Goal: Complete application form: Complete application form

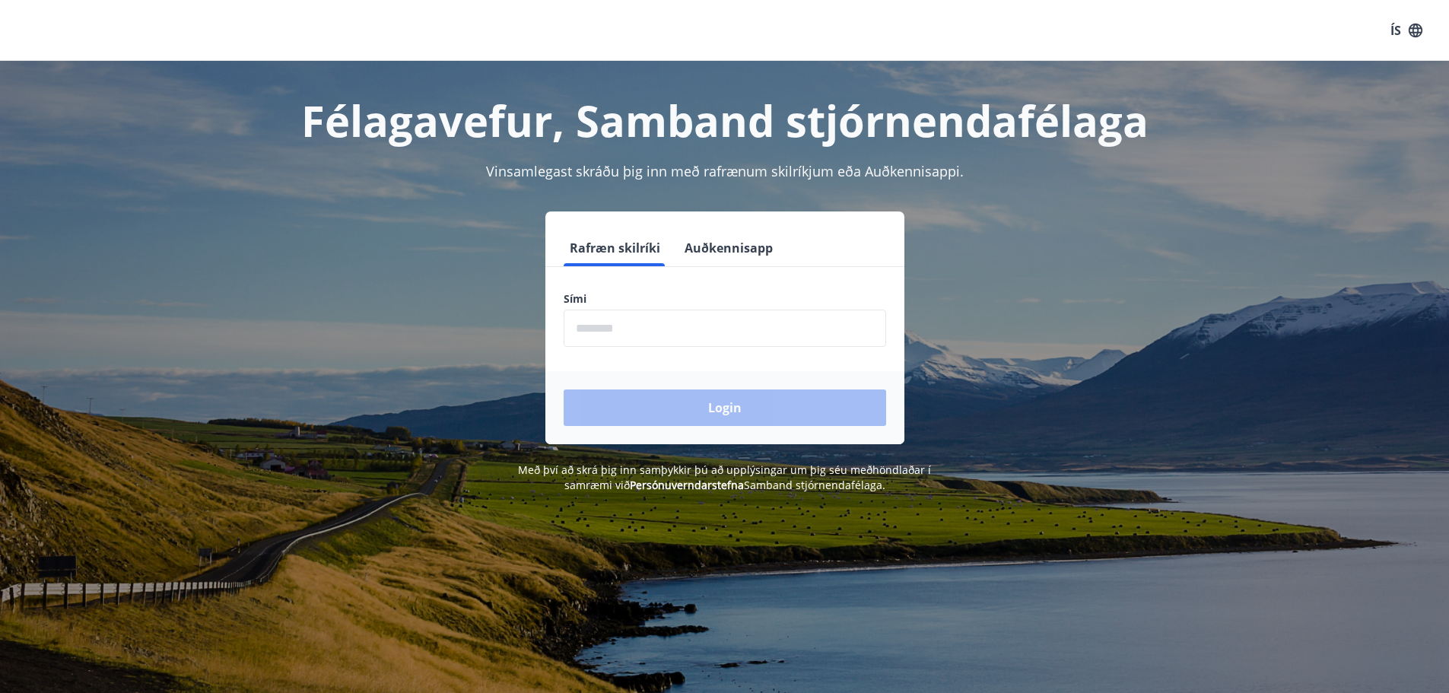
click at [672, 325] on input "phone" at bounding box center [725, 328] width 323 height 37
type input "********"
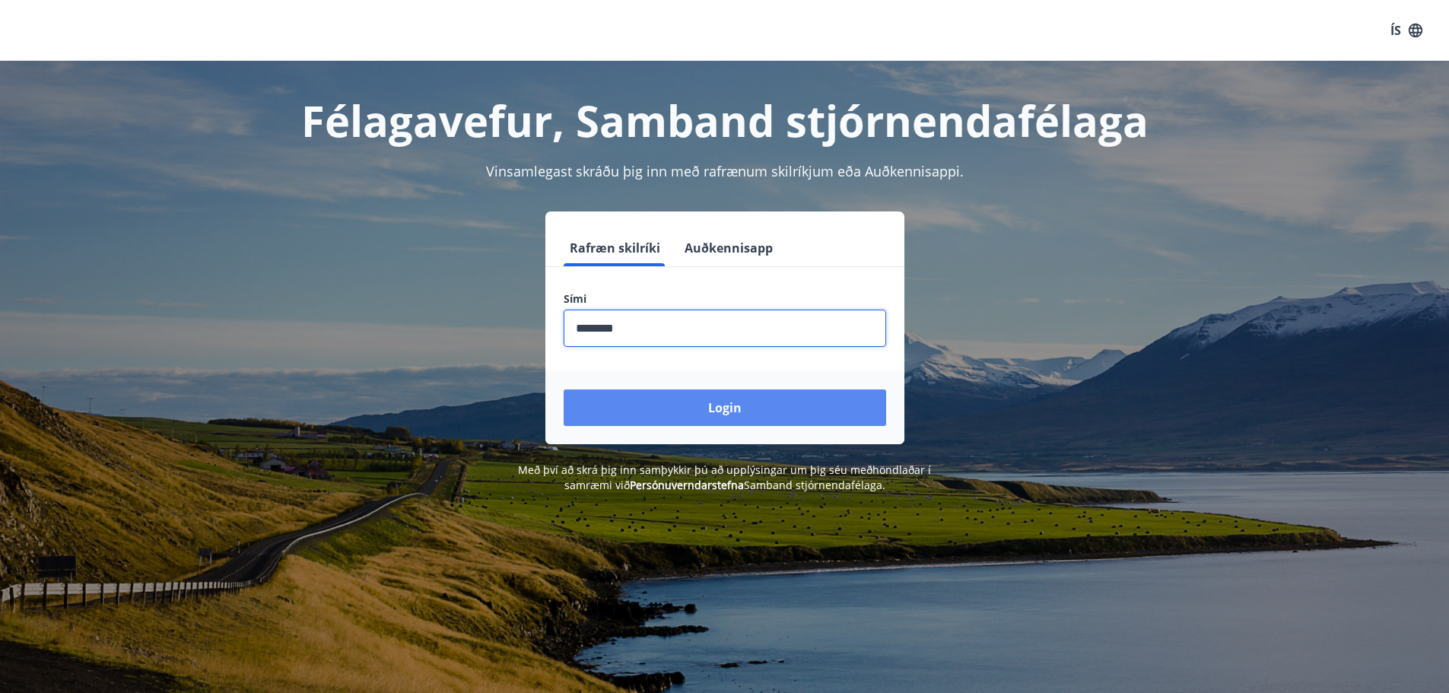
click at [752, 405] on button "Login" at bounding box center [725, 407] width 323 height 37
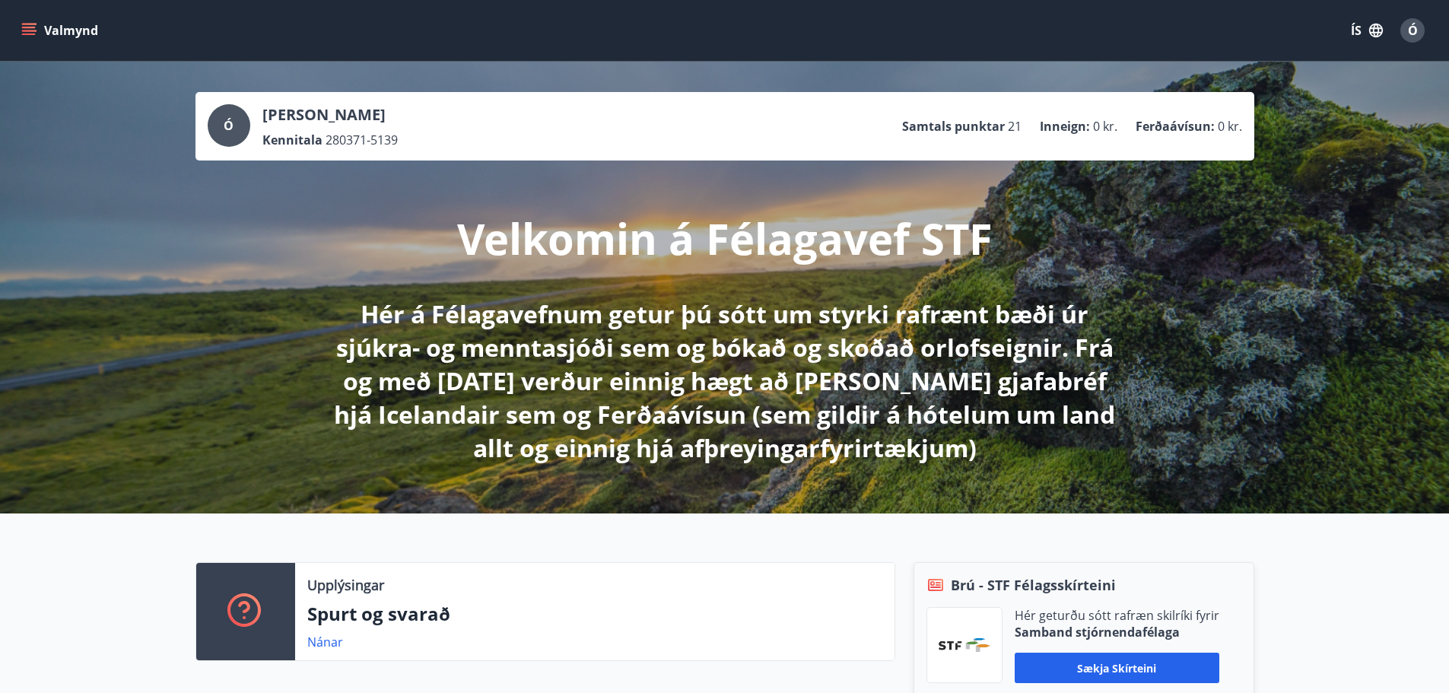
click at [35, 29] on icon "menu" at bounding box center [28, 30] width 15 height 15
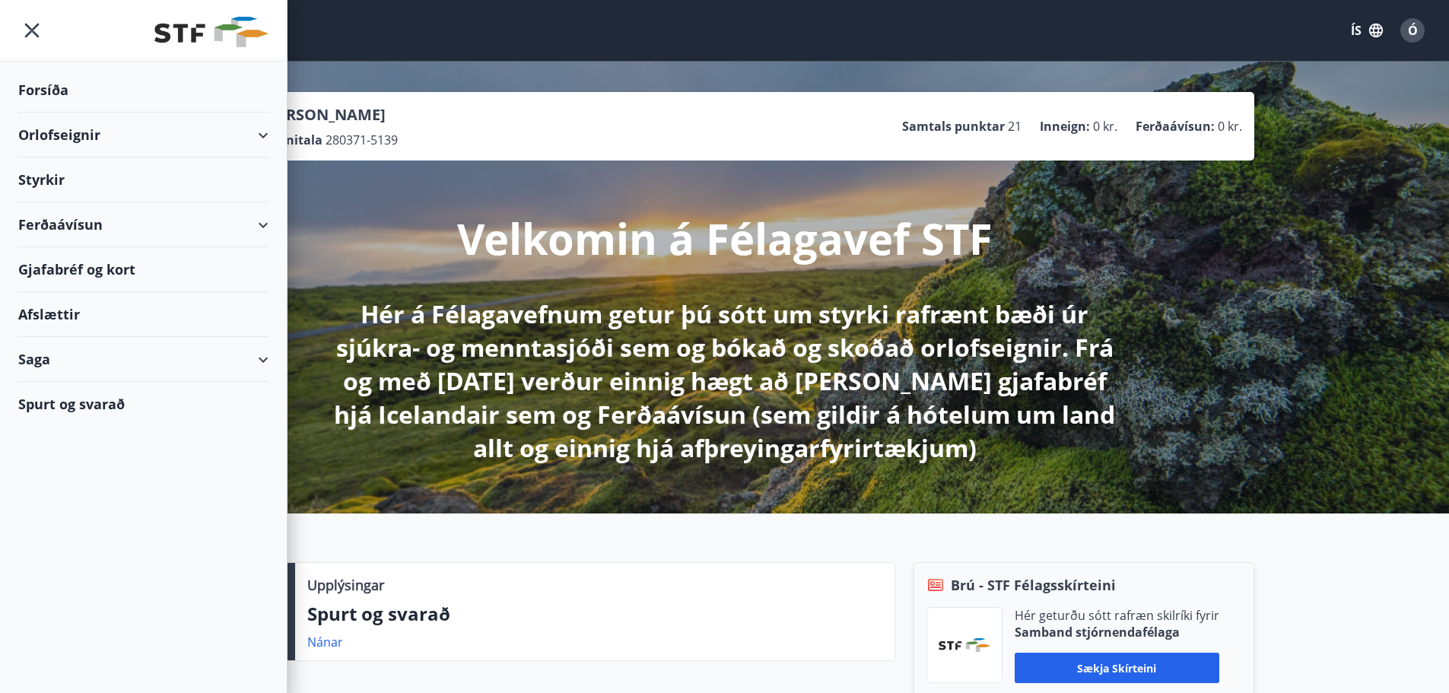
click at [56, 113] on div "Styrkir" at bounding box center [143, 90] width 250 height 45
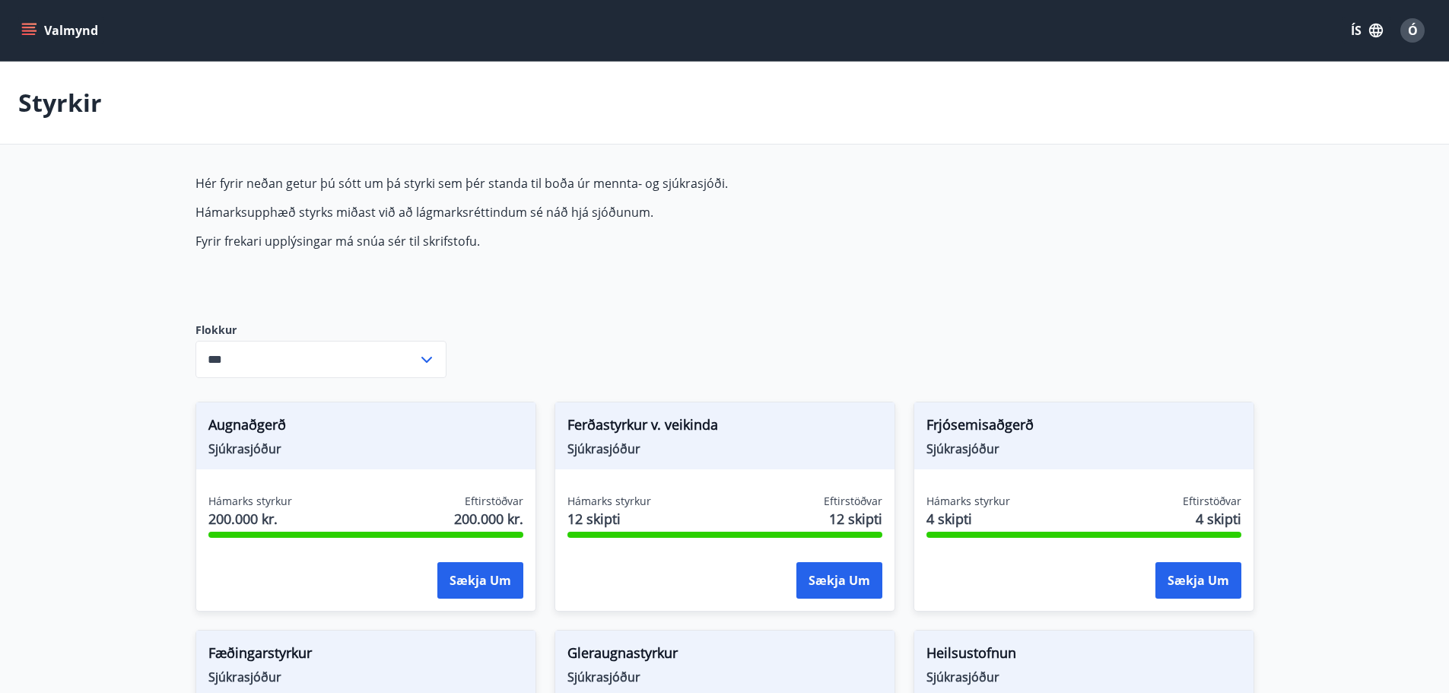
type input "***"
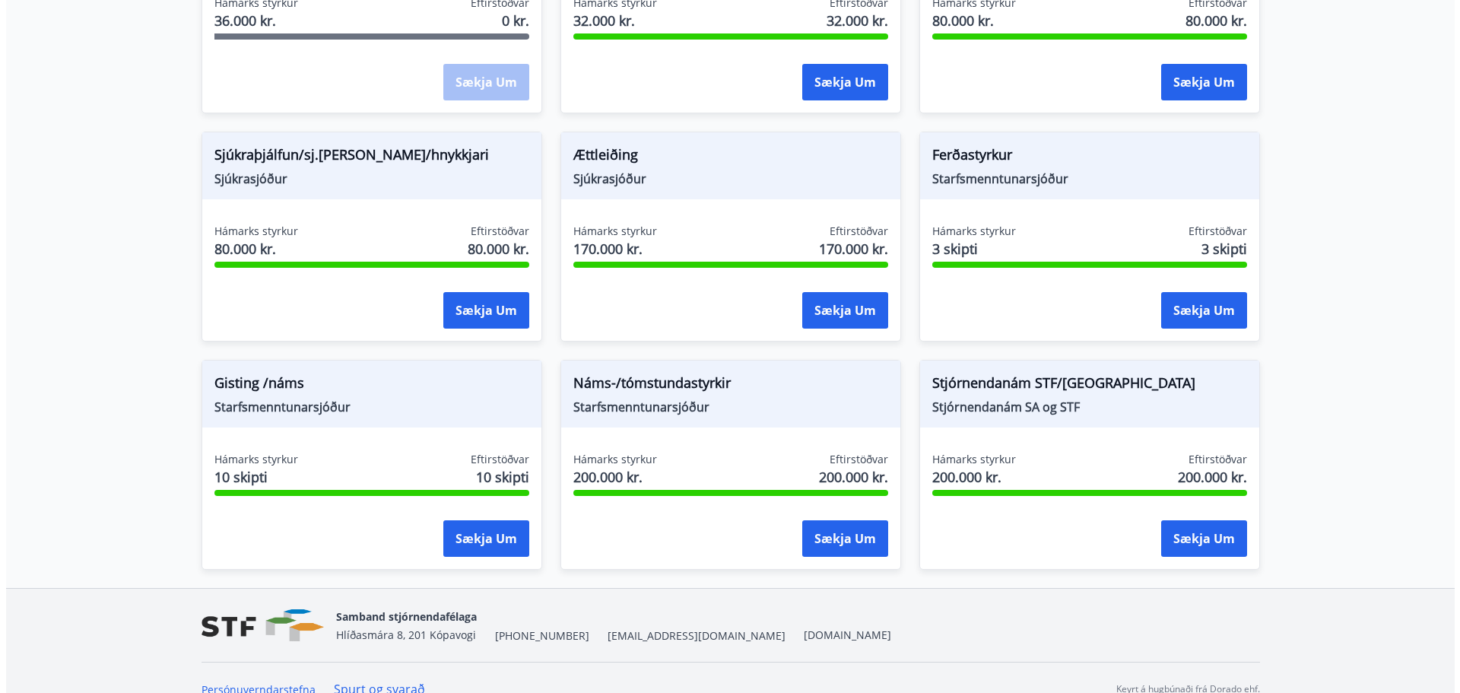
scroll to position [1206, 0]
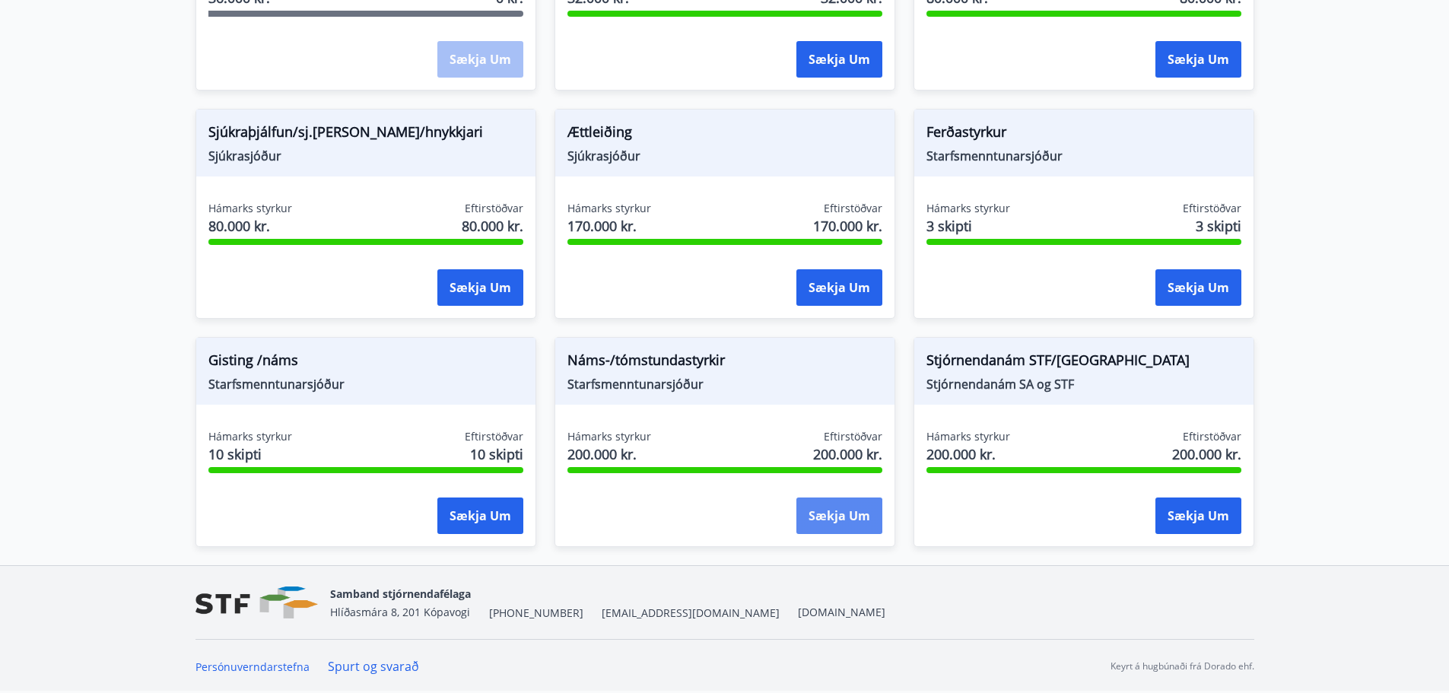
click at [831, 511] on button "Sækja um" at bounding box center [839, 515] width 86 height 37
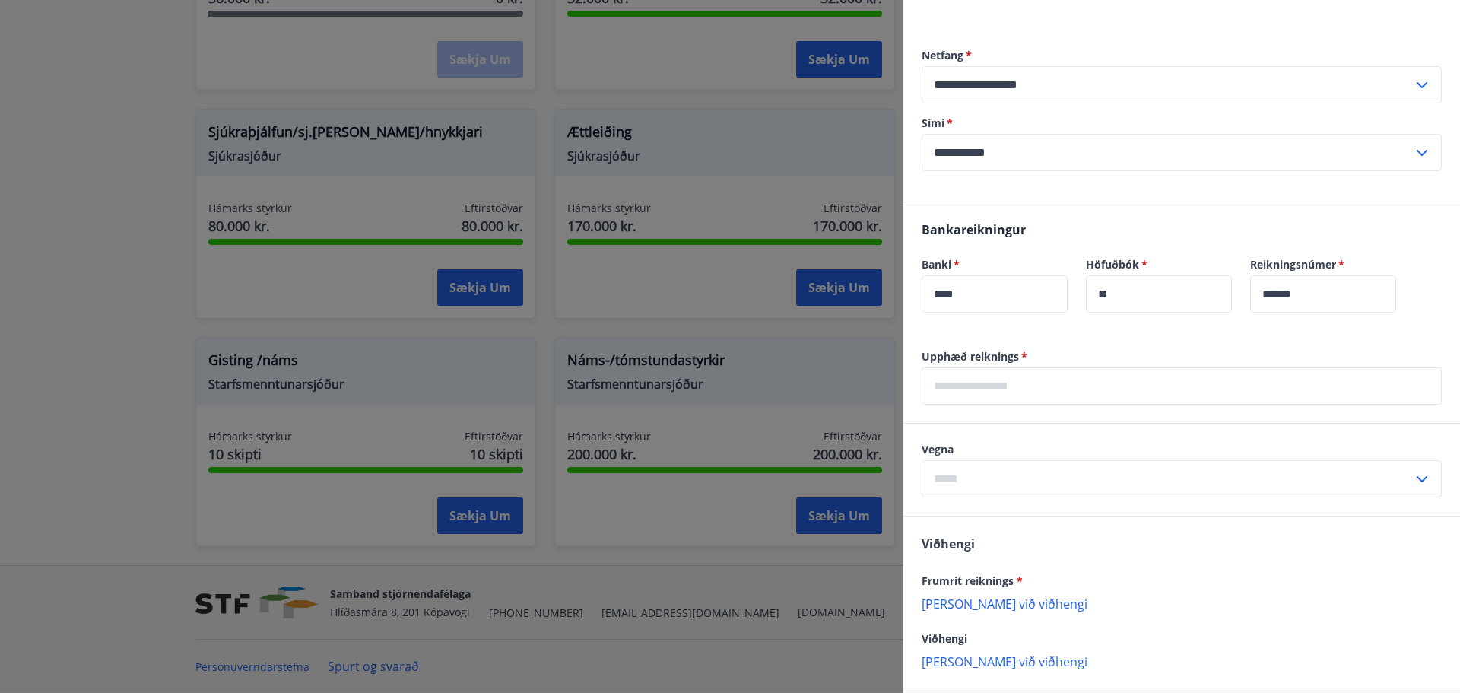
scroll to position [532, 0]
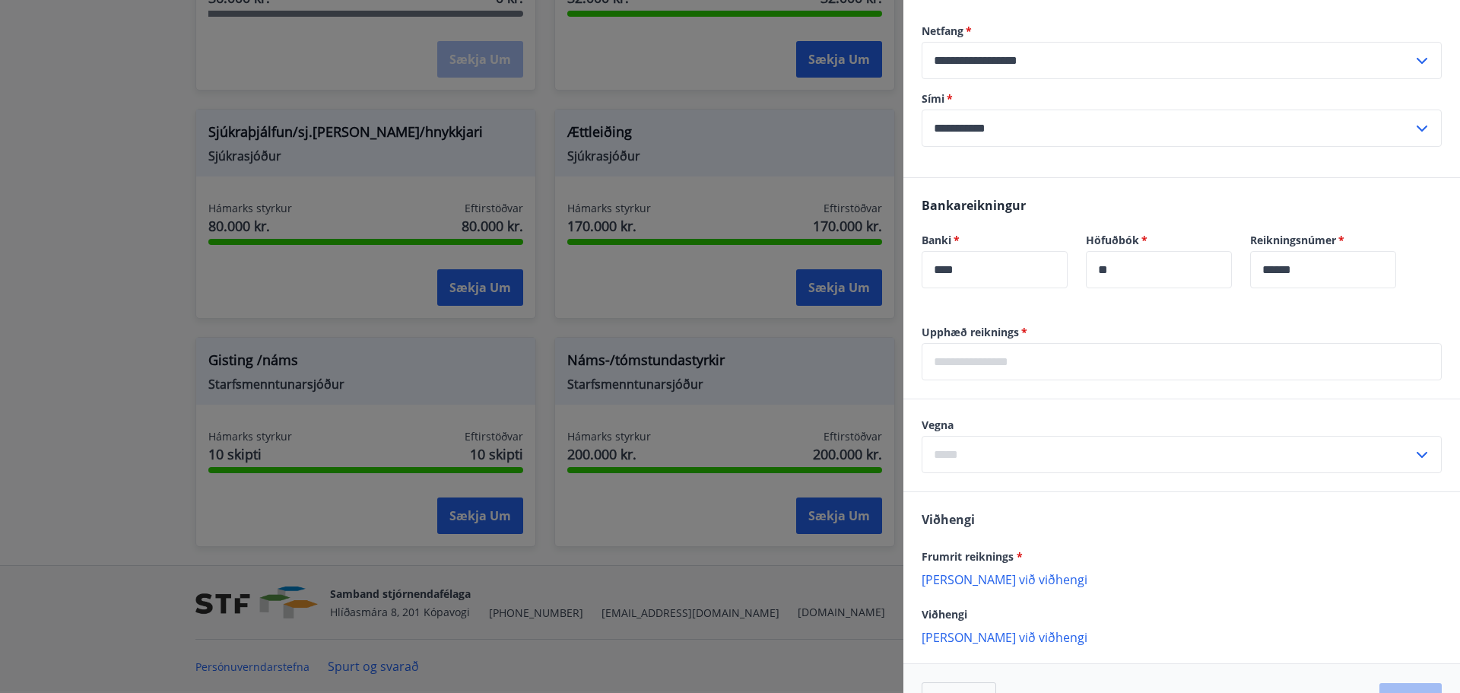
click at [1027, 376] on input "text" at bounding box center [1182, 361] width 520 height 37
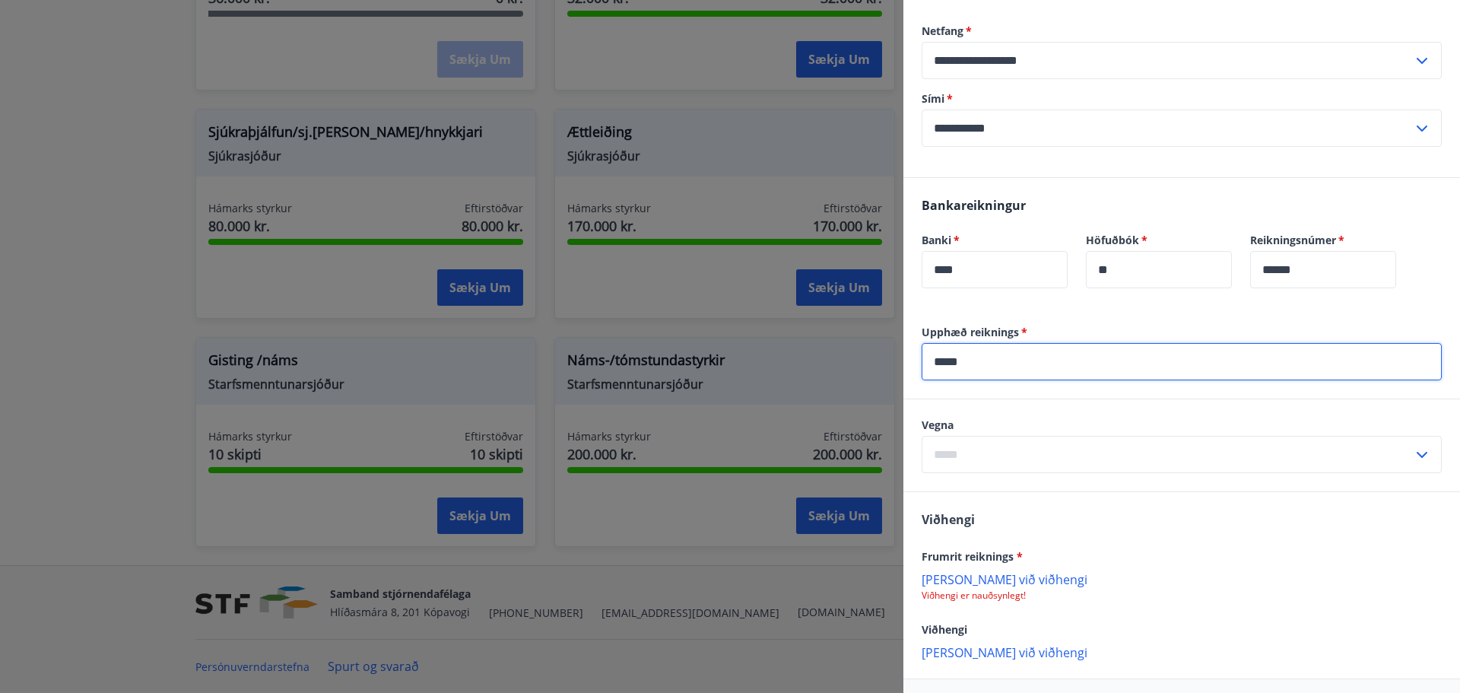
type input "*****"
click at [996, 452] on input "text" at bounding box center [1167, 454] width 491 height 37
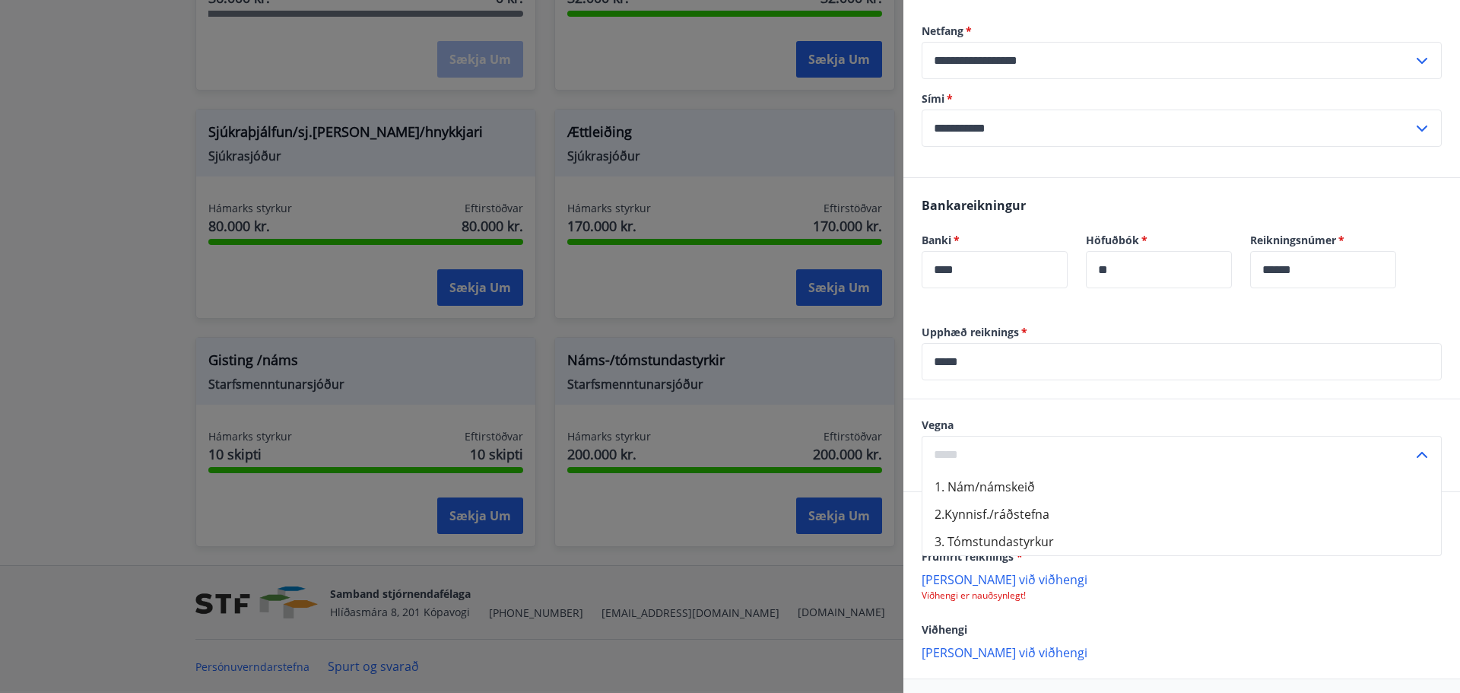
click at [1006, 481] on li "1. Nám/námskeið" at bounding box center [1182, 486] width 519 height 27
type input "**********"
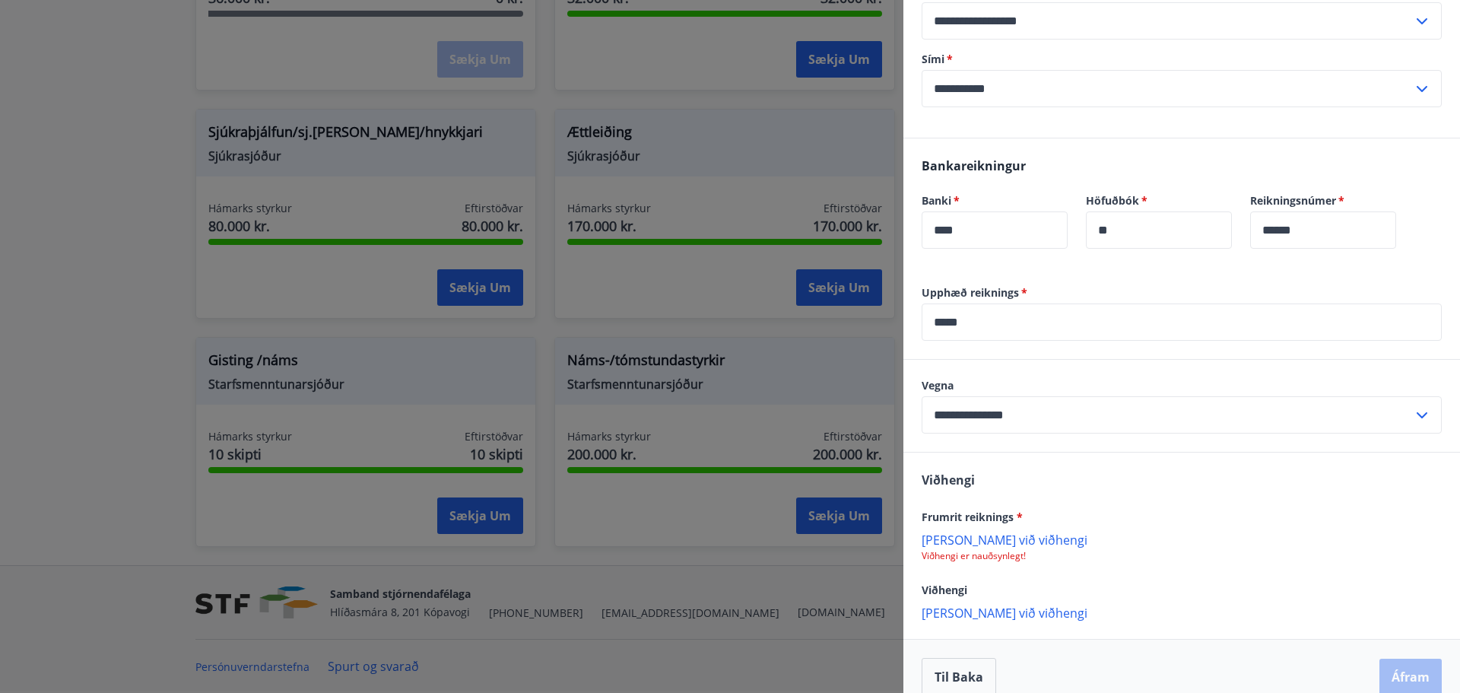
scroll to position [593, 0]
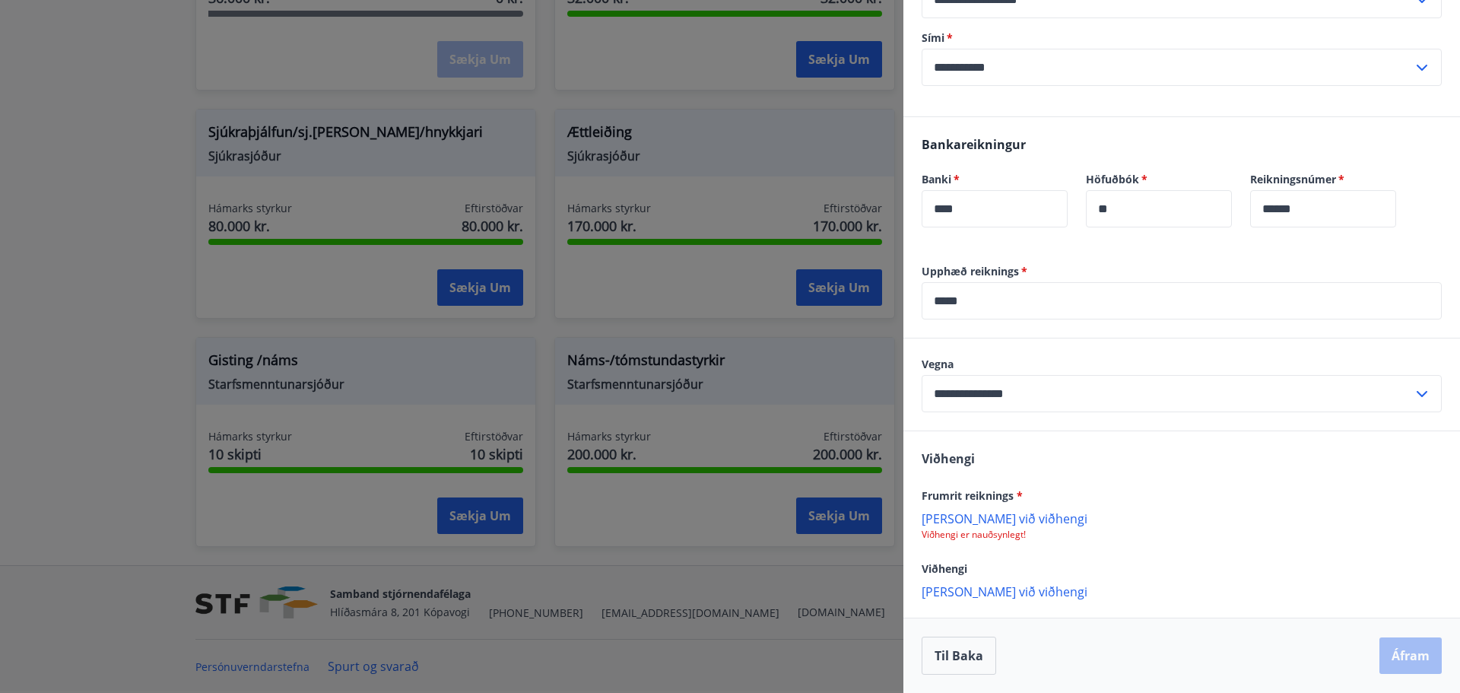
click at [979, 516] on p "[PERSON_NAME] við viðhengi" at bounding box center [1182, 517] width 520 height 15
click at [1397, 648] on button "Áfram" at bounding box center [1411, 655] width 62 height 37
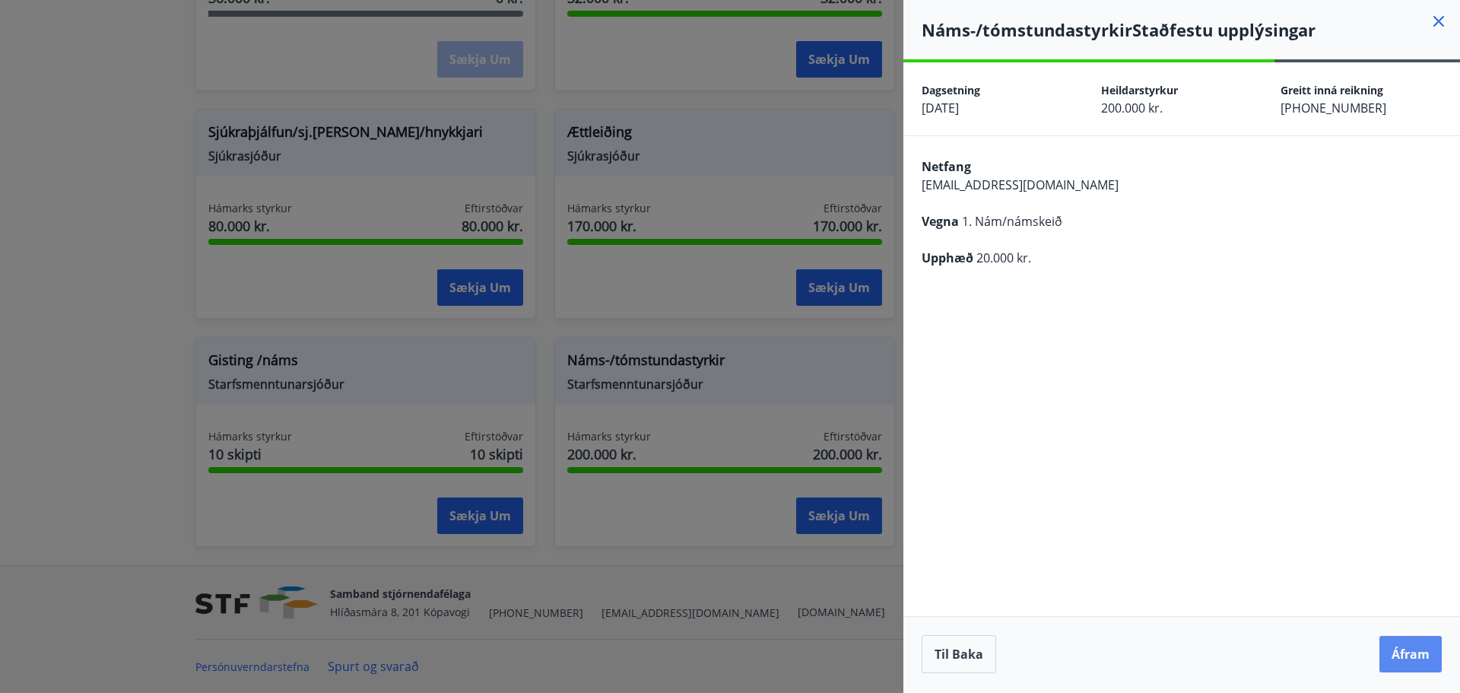
scroll to position [0, 0]
click at [1397, 648] on button "Áfram" at bounding box center [1411, 654] width 62 height 37
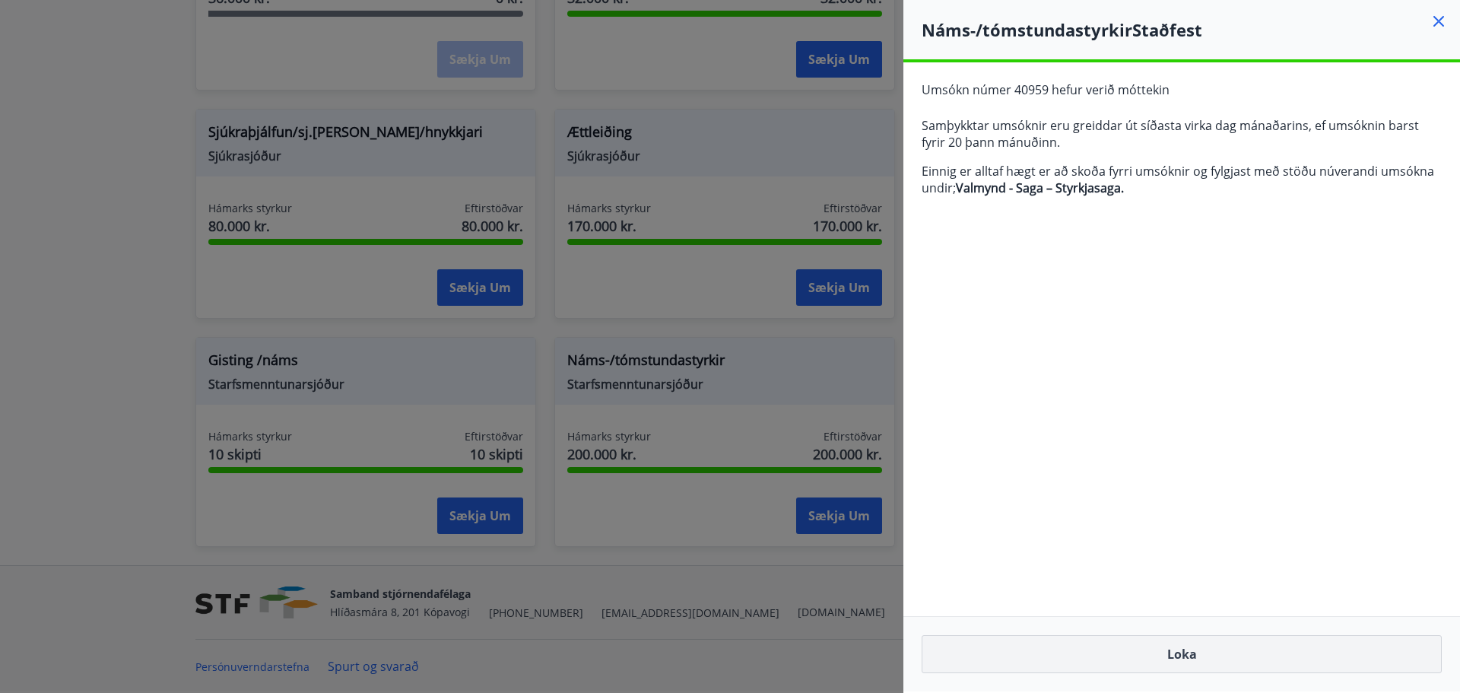
click at [1240, 647] on button "Loka" at bounding box center [1182, 654] width 520 height 38
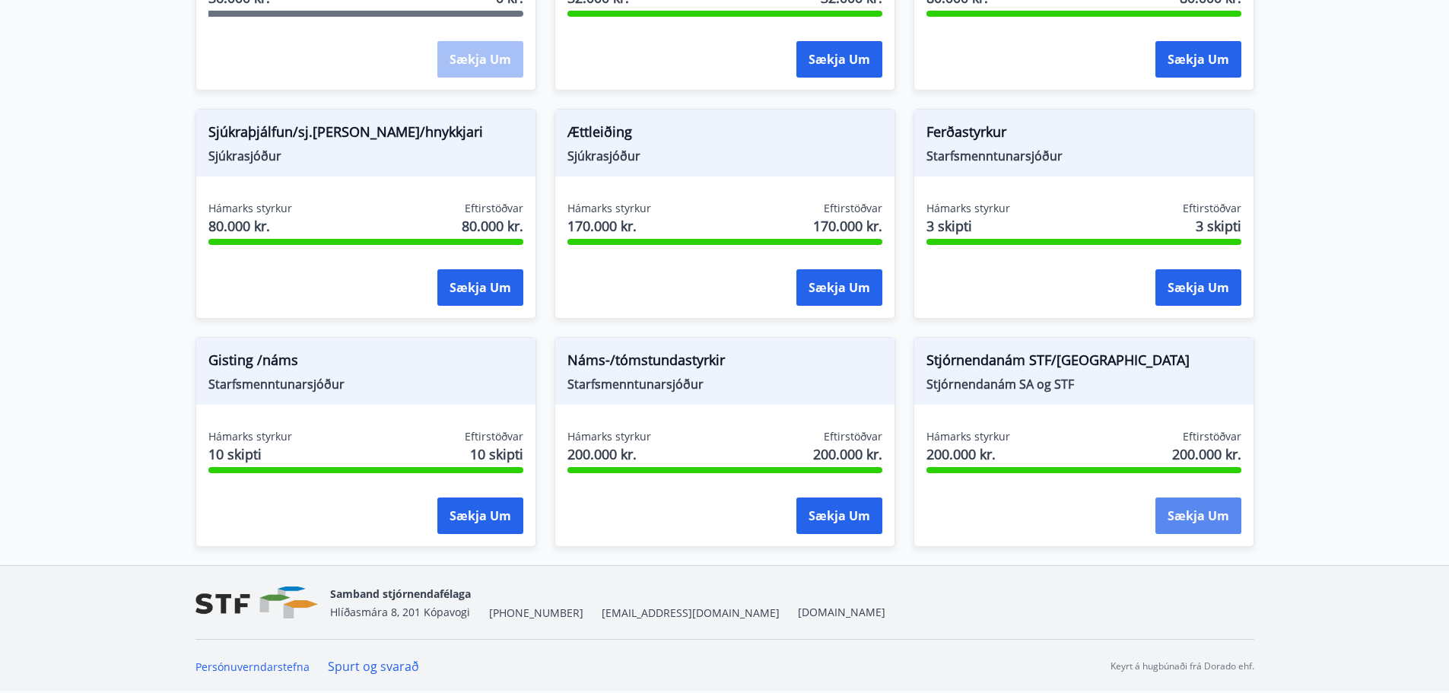
click at [1212, 519] on button "Sækja um" at bounding box center [1198, 515] width 86 height 37
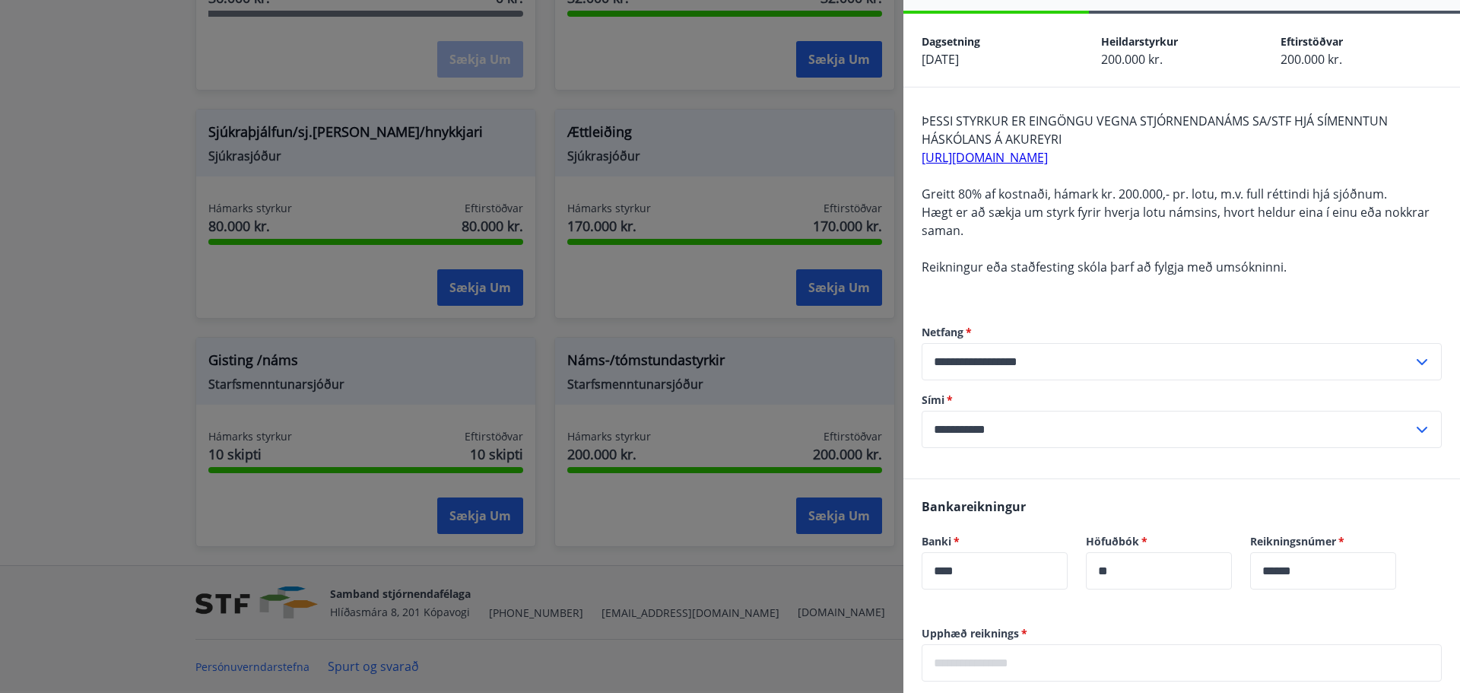
scroll to position [396, 0]
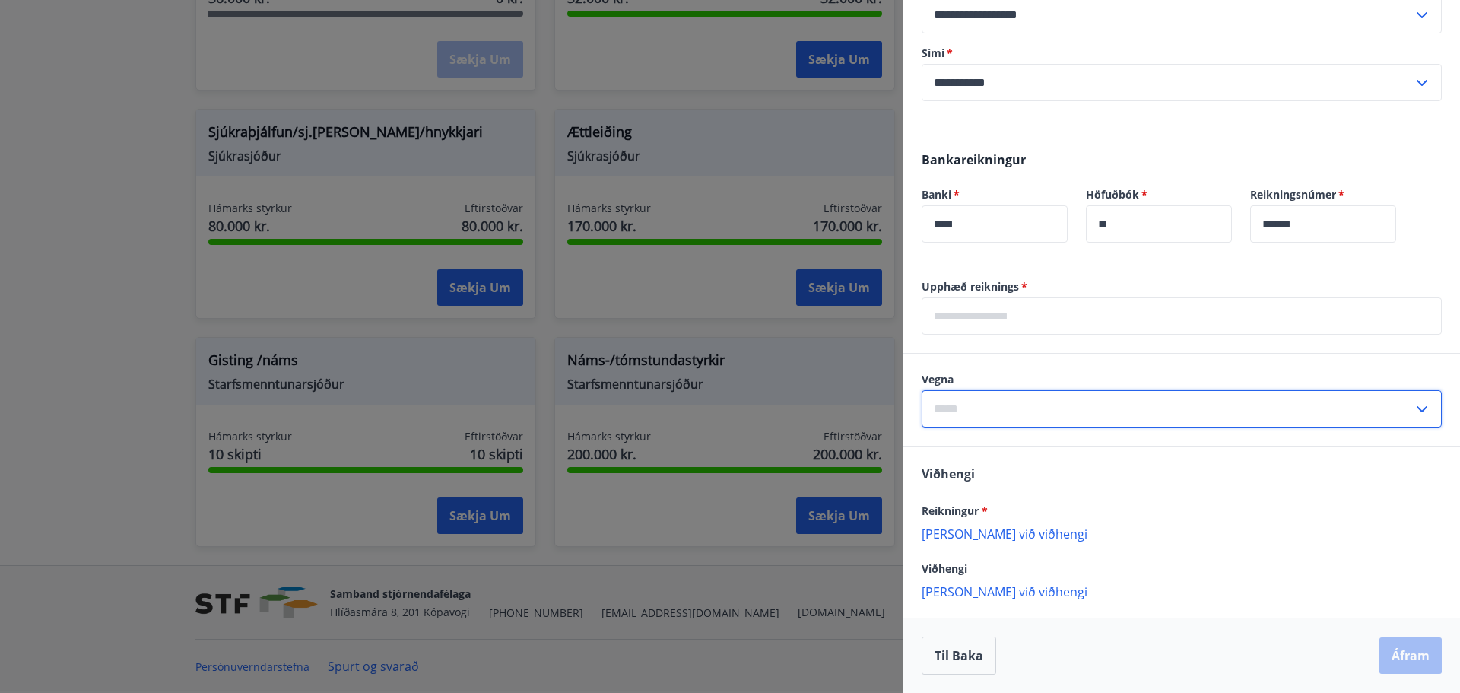
click at [1104, 404] on input "text" at bounding box center [1167, 408] width 491 height 37
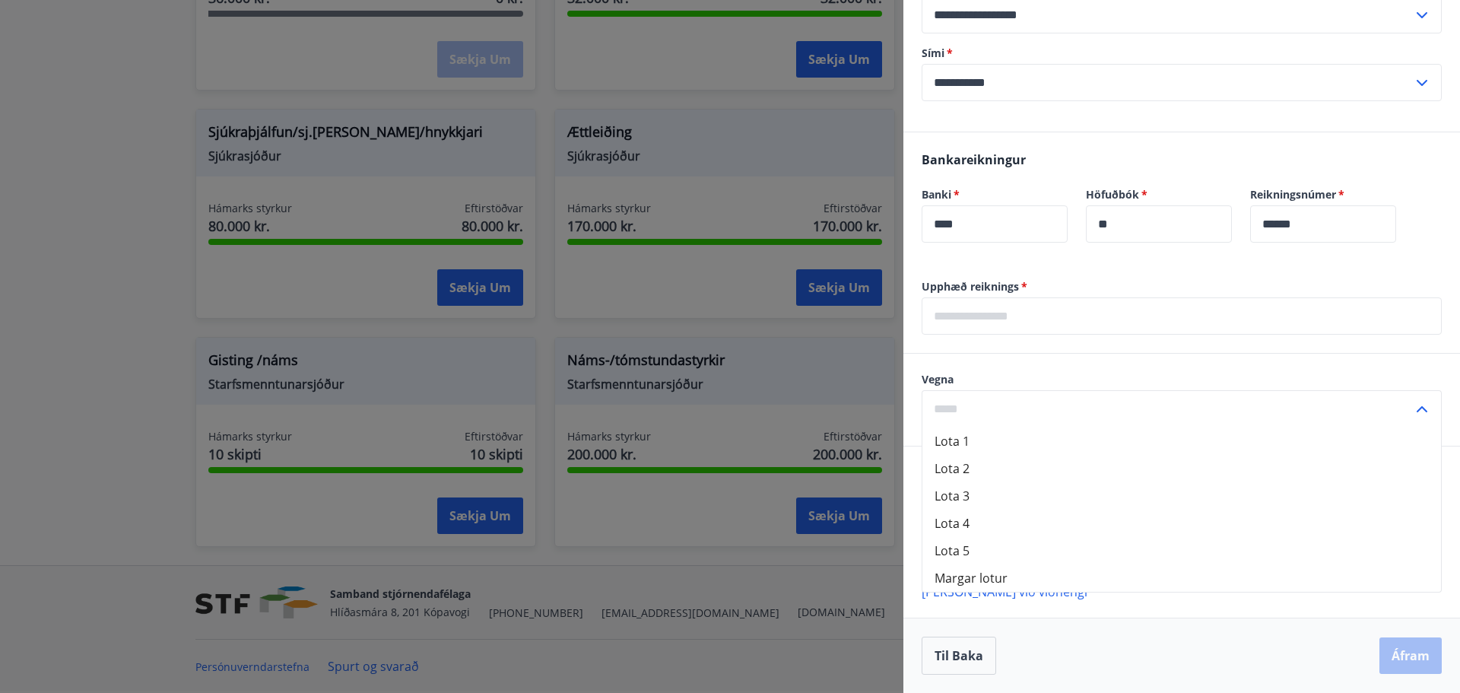
click at [1028, 569] on li "Margar lotur" at bounding box center [1182, 577] width 519 height 27
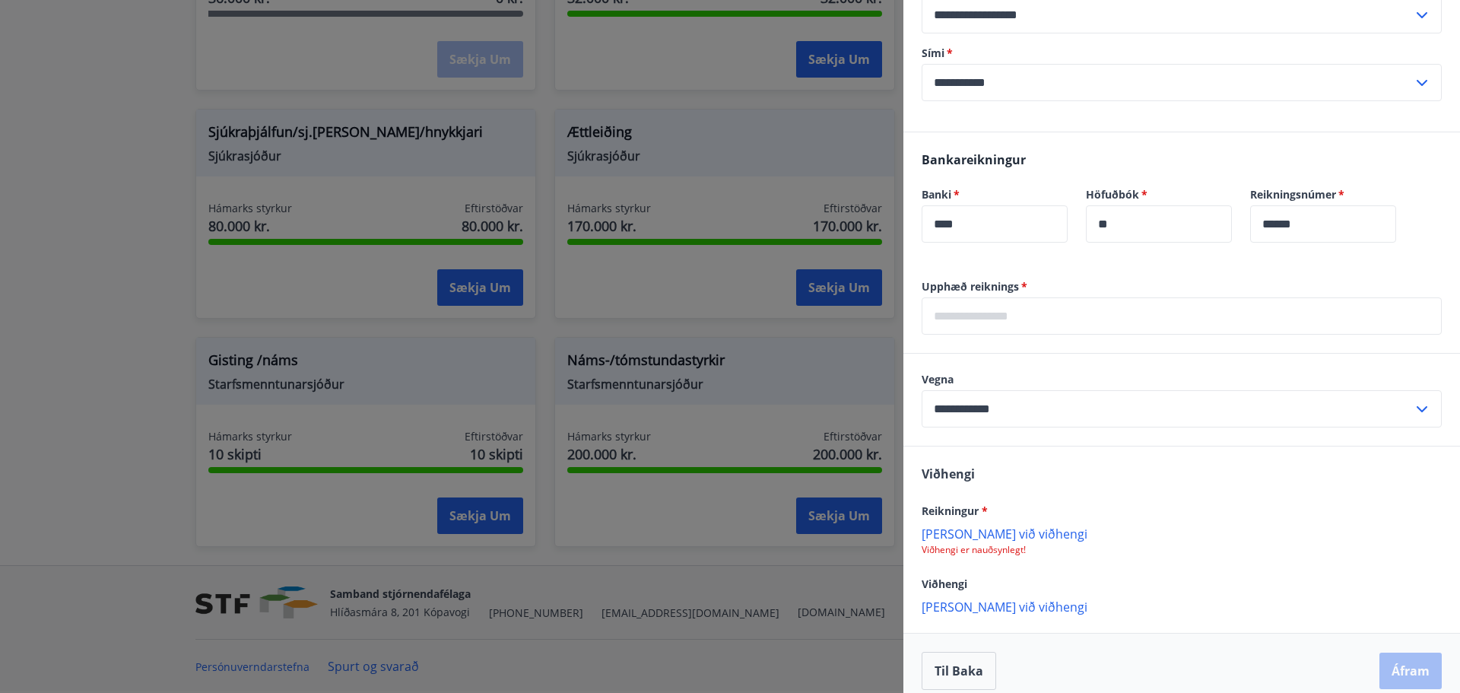
type input "**********"
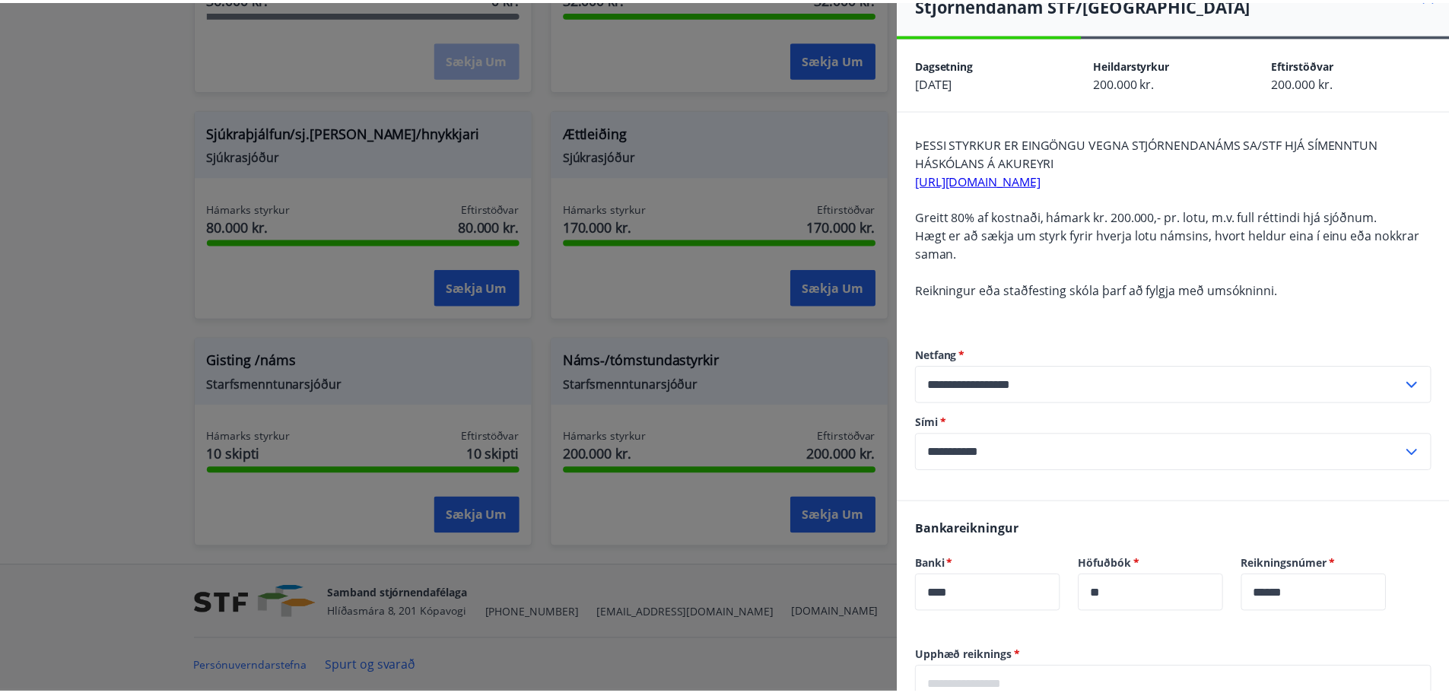
scroll to position [0, 0]
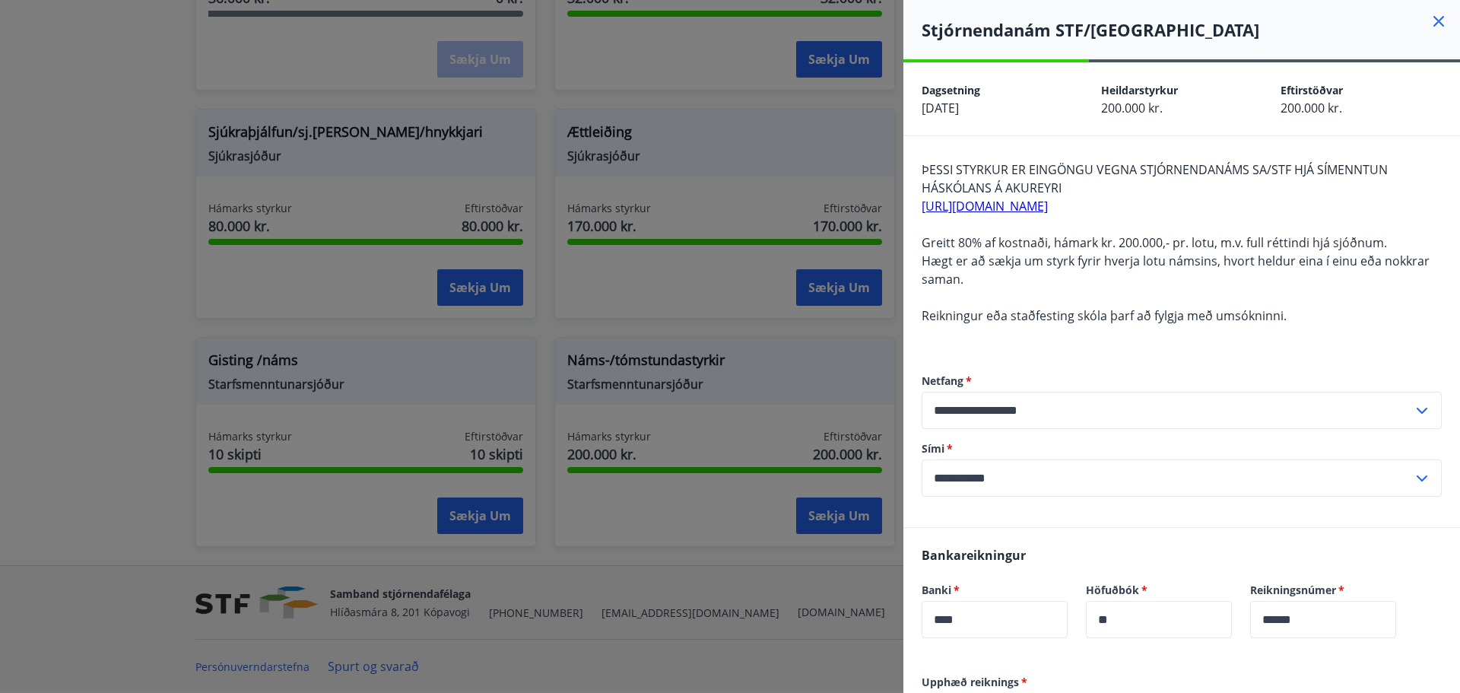
click at [1434, 22] on icon at bounding box center [1439, 21] width 11 height 11
